Goal: Transaction & Acquisition: Purchase product/service

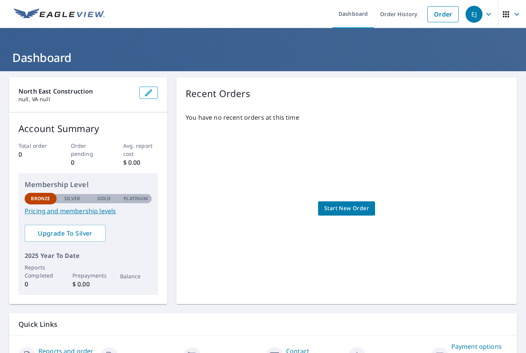
click at [342, 202] on link "Start New Order" at bounding box center [346, 208] width 57 height 14
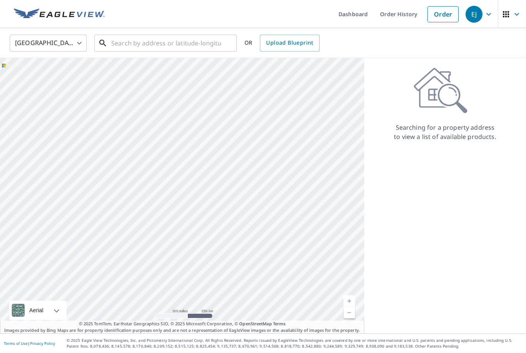
click at [123, 45] on input "text" at bounding box center [166, 43] width 110 height 22
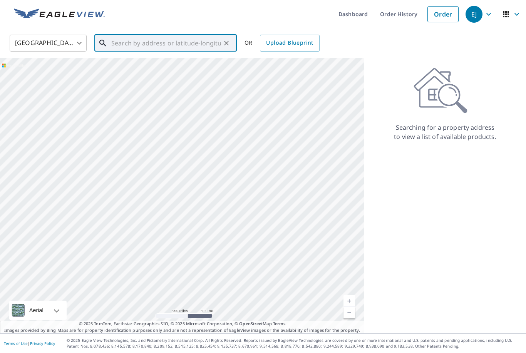
click at [137, 38] on input "text" at bounding box center [166, 43] width 110 height 22
click at [176, 22] on ul "Dashboard Order History Order" at bounding box center [285, 14] width 353 height 28
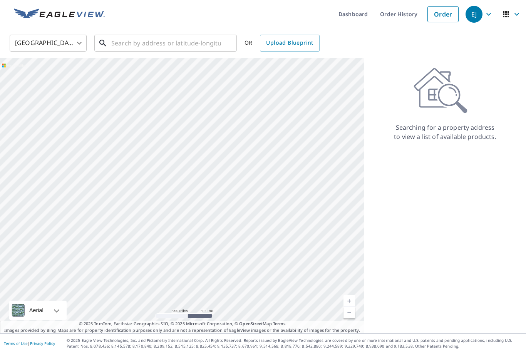
click at [150, 39] on input "text" at bounding box center [166, 43] width 110 height 22
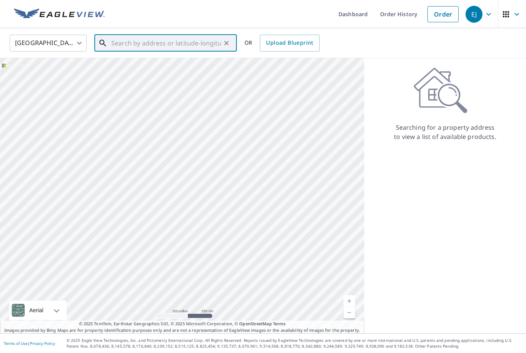
click at [146, 47] on input "text" at bounding box center [166, 43] width 110 height 22
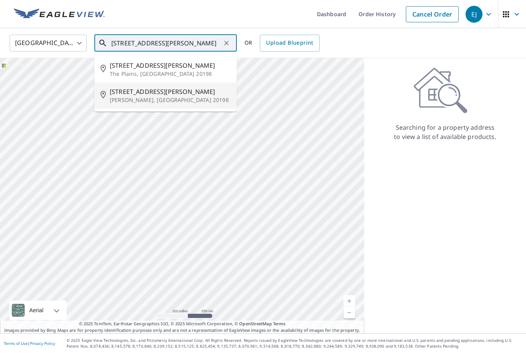
click at [120, 95] on span "[STREET_ADDRESS][PERSON_NAME]" at bounding box center [170, 91] width 121 height 9
type input "[STREET_ADDRESS][PERSON_NAME][PERSON_NAME]"
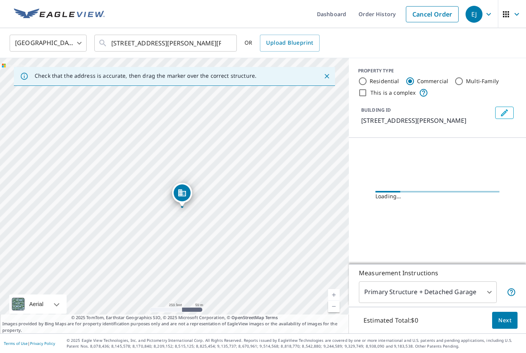
click at [333, 301] on link "Current Level 17, Zoom In" at bounding box center [334, 295] width 12 height 12
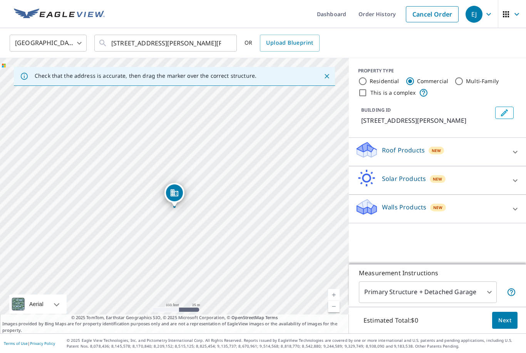
click at [338, 301] on link "Current Level 18, Zoom In" at bounding box center [334, 295] width 12 height 12
click at [339, 301] on link "Current Level 19, Zoom In" at bounding box center [334, 295] width 12 height 12
click at [339, 301] on link "Current Level 20, Zoom In Disabled" at bounding box center [334, 295] width 12 height 12
click at [324, 79] on icon "Close" at bounding box center [327, 76] width 8 height 8
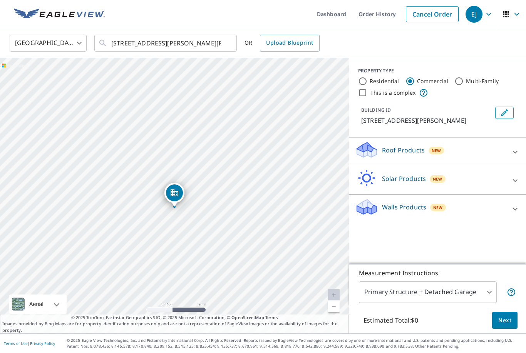
click at [335, 312] on link "Current Level 20, Zoom Out" at bounding box center [334, 307] width 12 height 12
click at [334, 301] on link "Current Level 19, Zoom In" at bounding box center [334, 295] width 12 height 12
